Goal: Information Seeking & Learning: Understand process/instructions

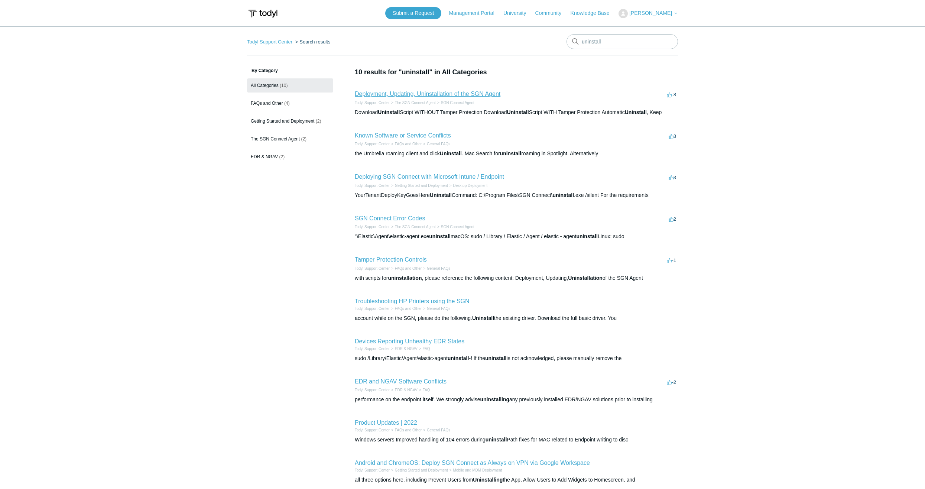
click at [454, 95] on link "Deployment, Updating, Uninstallation of the SGN Agent" at bounding box center [428, 94] width 146 height 6
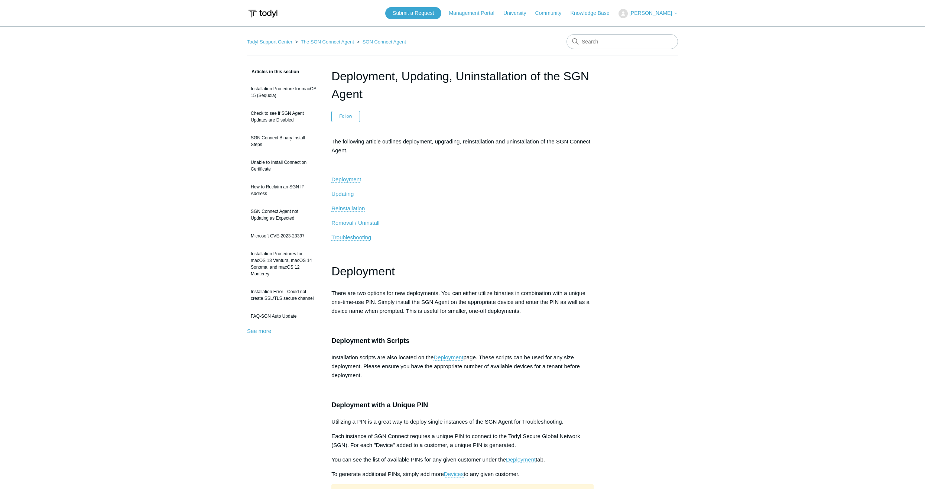
click at [369, 221] on span "Removal / Uninstall" at bounding box center [355, 223] width 48 height 6
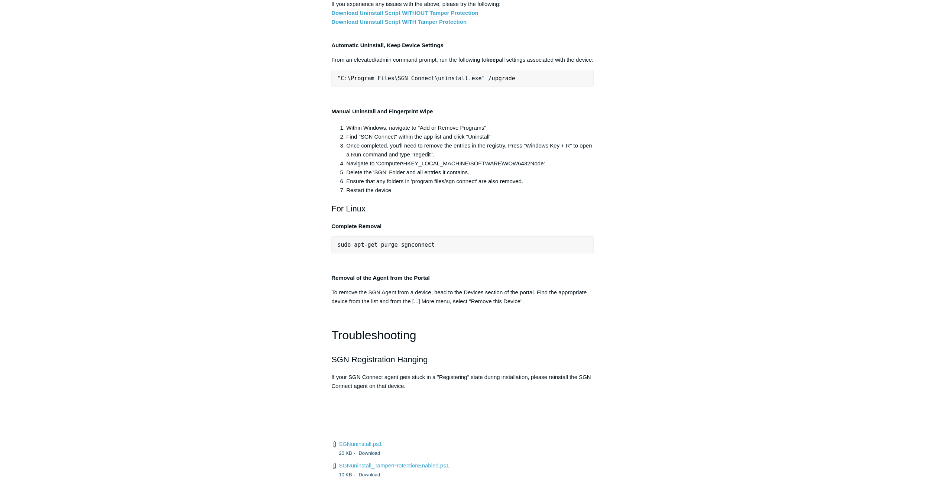
scroll to position [1445, 0]
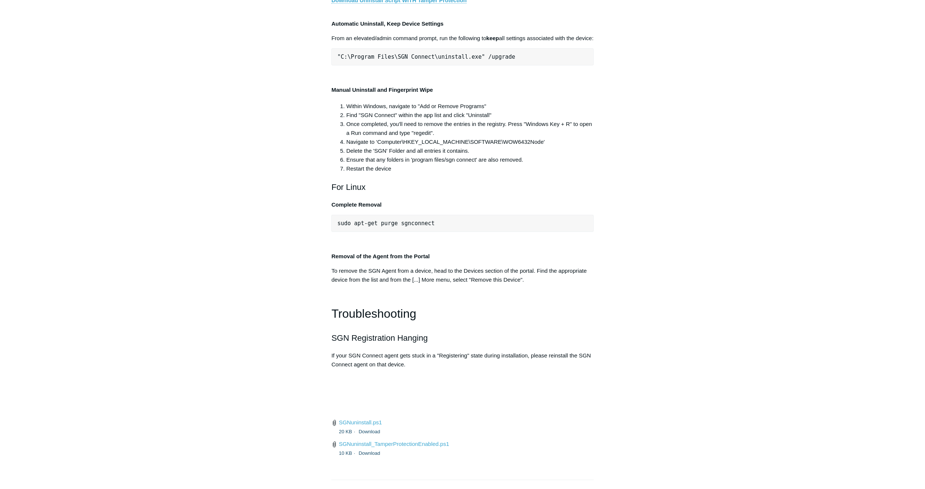
drag, startPoint x: 334, startPoint y: 192, endPoint x: 516, endPoint y: 197, distance: 182.2
copy pre ""C:\Program Files\SGN Connect\uninstall.exe" /uninstallKey"
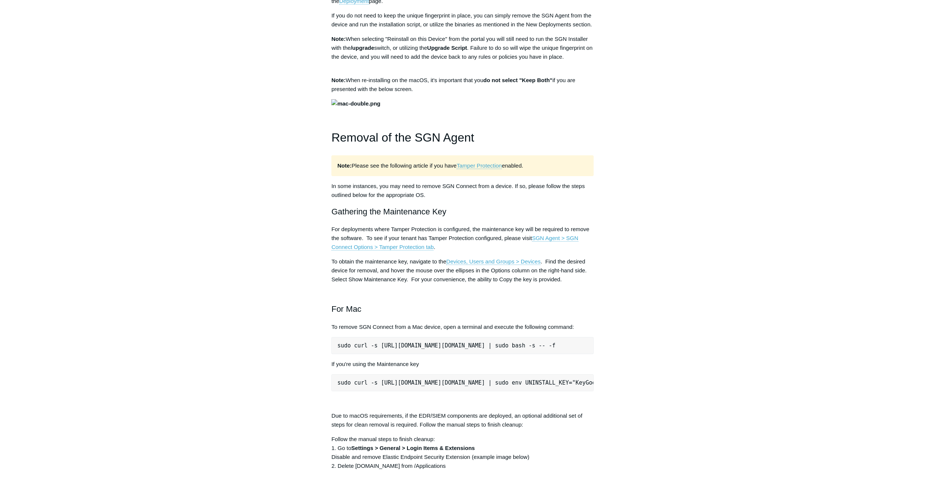
scroll to position [702, 0]
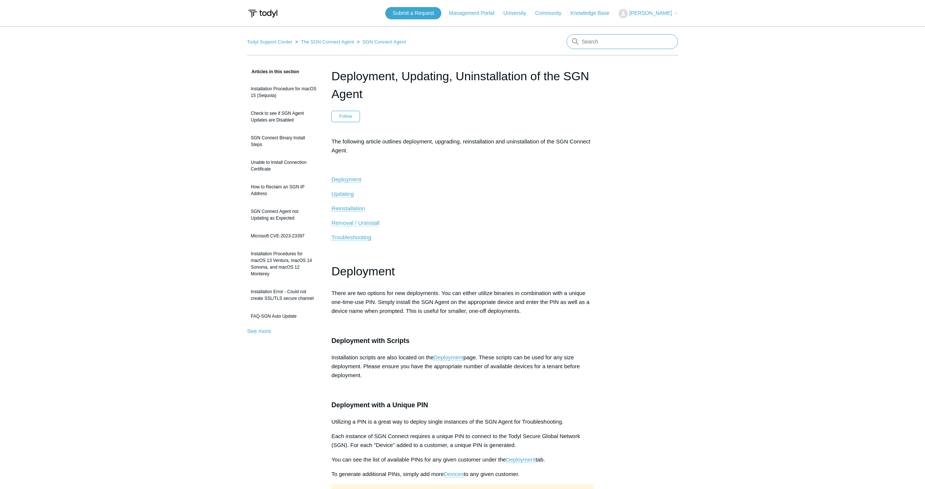
click at [606, 43] on input "Search" at bounding box center [622, 41] width 111 height 15
type input "adnology"
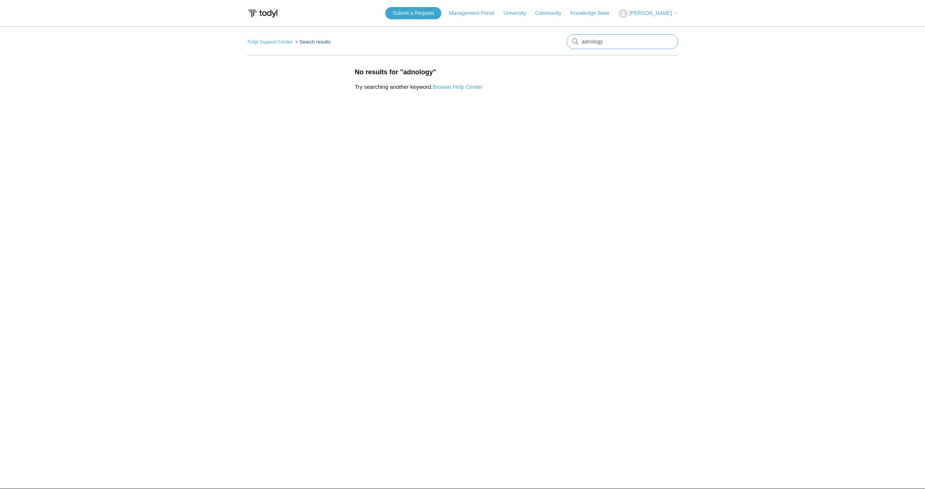
click at [585, 41] on input "adnology" at bounding box center [622, 41] width 111 height 15
type input "anology"
click at [610, 46] on input "anology" at bounding box center [622, 41] width 111 height 15
type input "anonoly"
drag, startPoint x: 616, startPoint y: 43, endPoint x: 561, endPoint y: 45, distance: 55.0
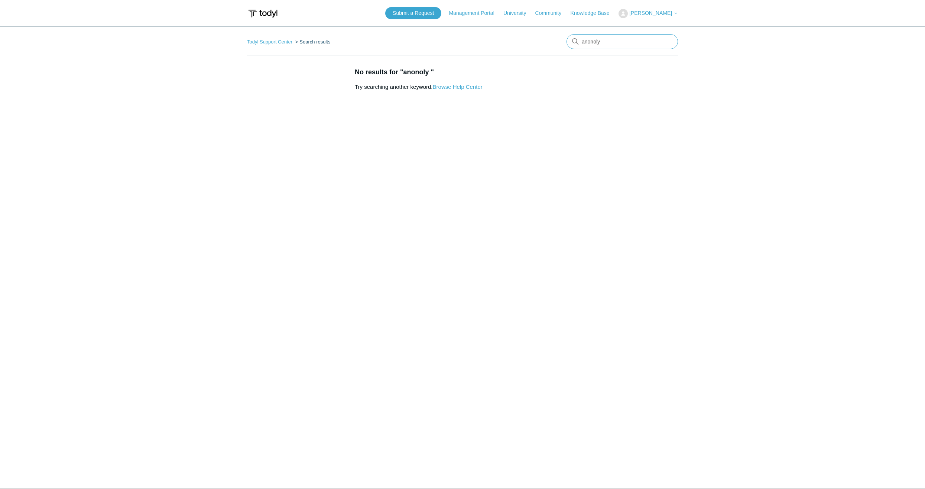
click at [563, 43] on nav "Todyl Support Center Search results There are no matching results in this help …" at bounding box center [462, 44] width 431 height 21
type input "anomalies"
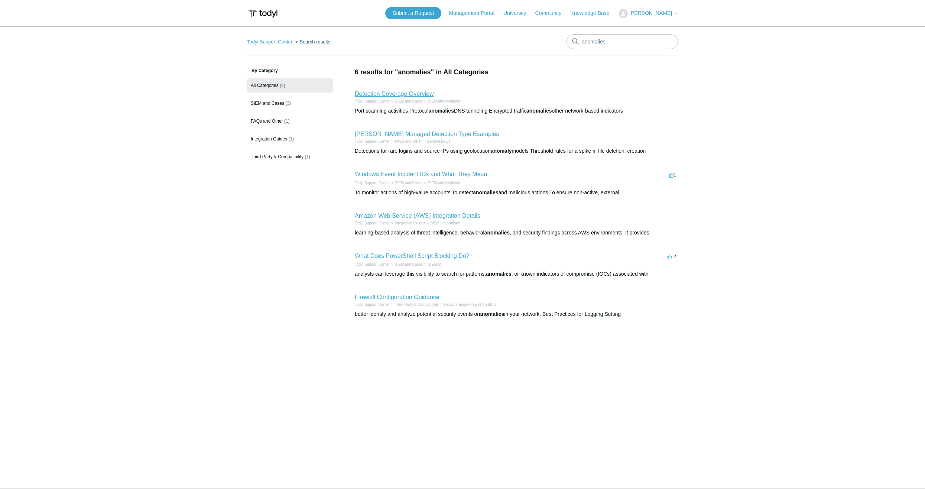
click at [430, 91] on link "Detection Coverage Overview" at bounding box center [394, 94] width 79 height 6
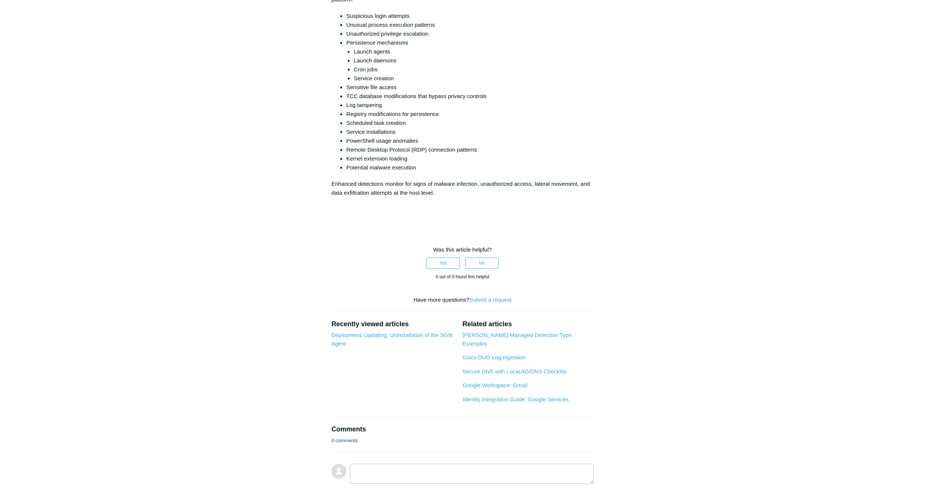
scroll to position [1858, 0]
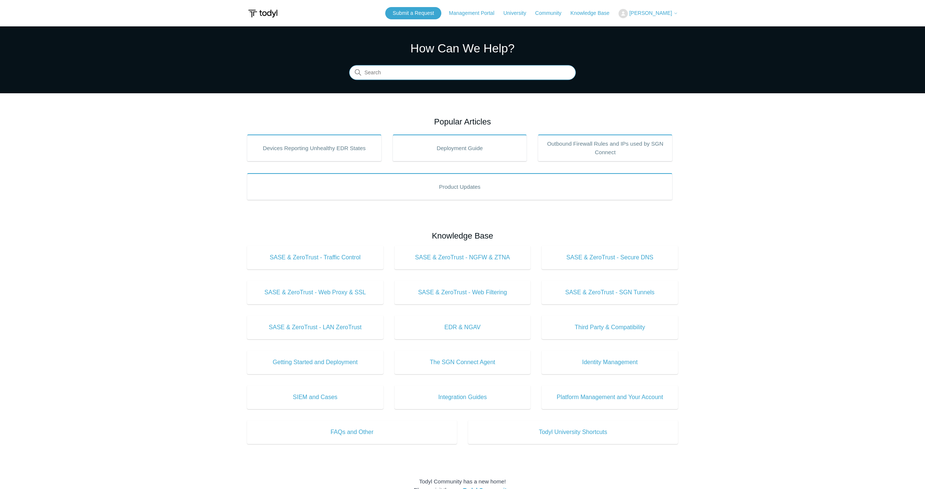
click at [433, 72] on input "Search" at bounding box center [462, 72] width 227 height 15
type input "logs"
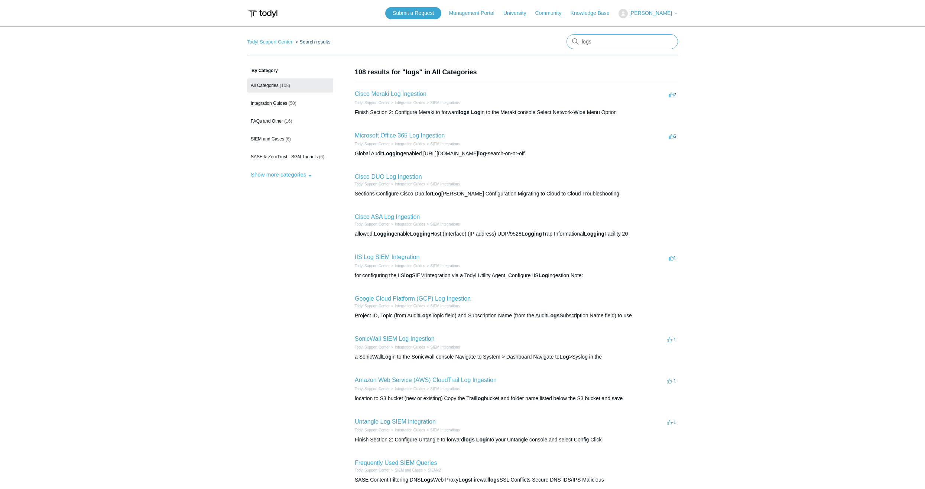
drag, startPoint x: 581, startPoint y: 40, endPoint x: 610, endPoint y: 60, distance: 35.3
click at [581, 40] on input "logs" at bounding box center [622, 41] width 111 height 15
type input "generate logs"
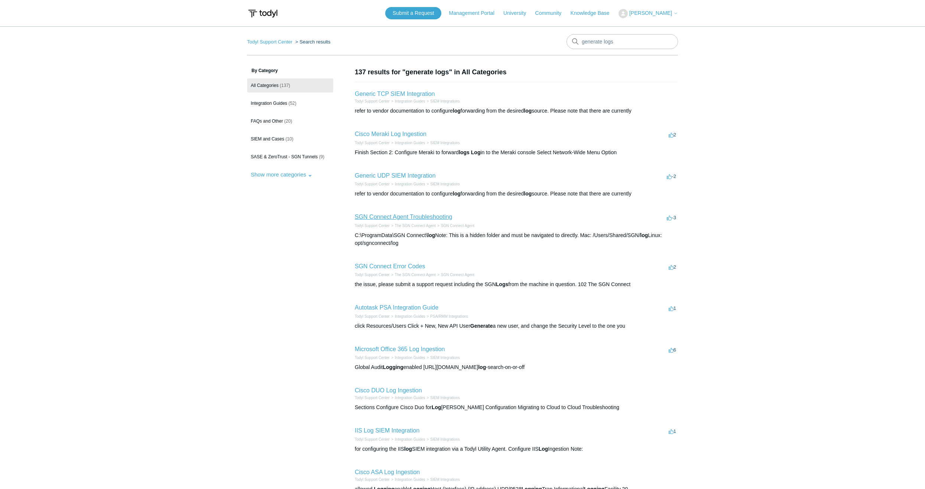
click at [440, 216] on link "SGN Connect Agent Troubleshooting" at bounding box center [403, 217] width 97 height 6
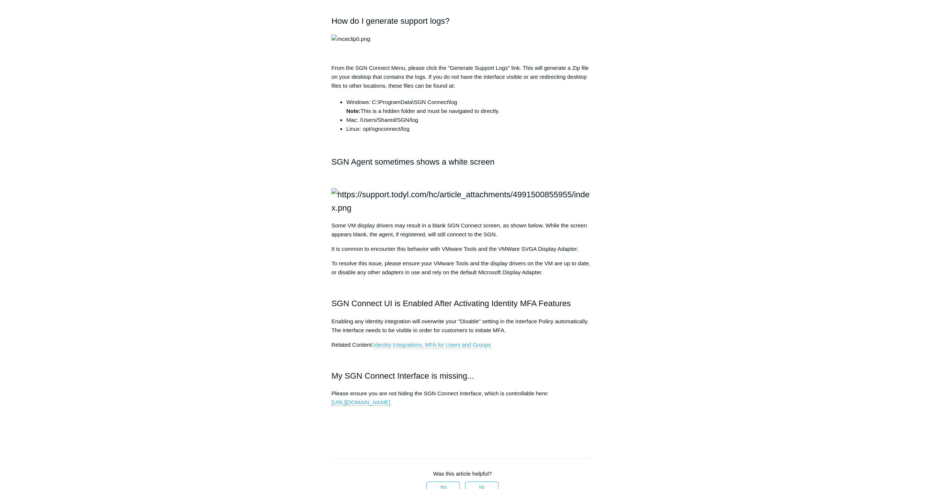
scroll to position [706, 0]
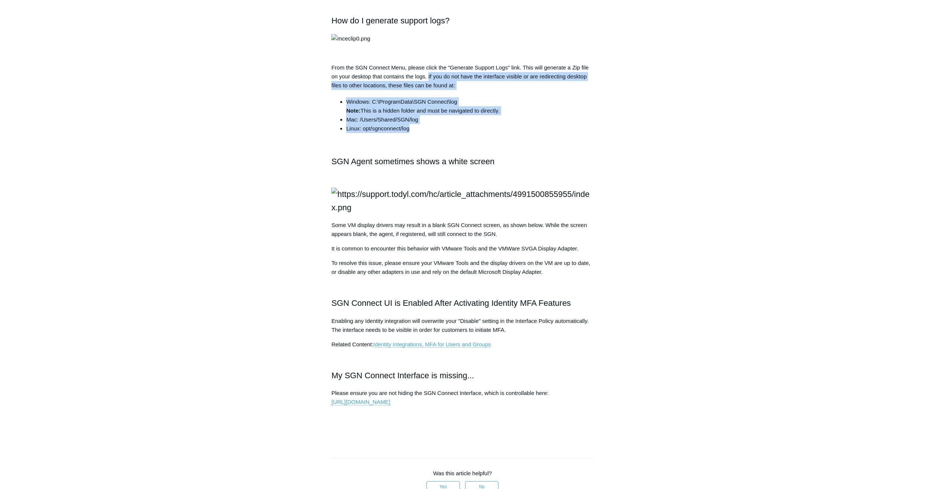
drag, startPoint x: 428, startPoint y: 262, endPoint x: 451, endPoint y: 315, distance: 57.6
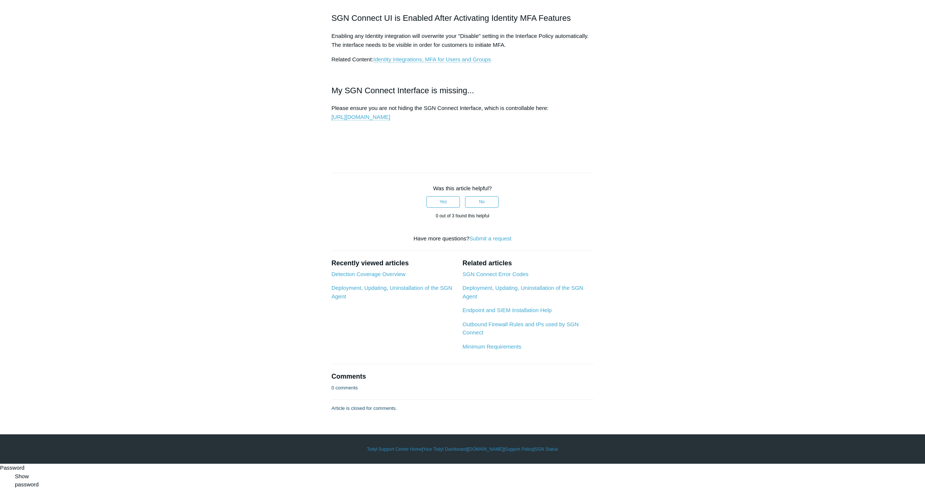
scroll to position [1003, 0]
